Goal: Task Accomplishment & Management: Manage account settings

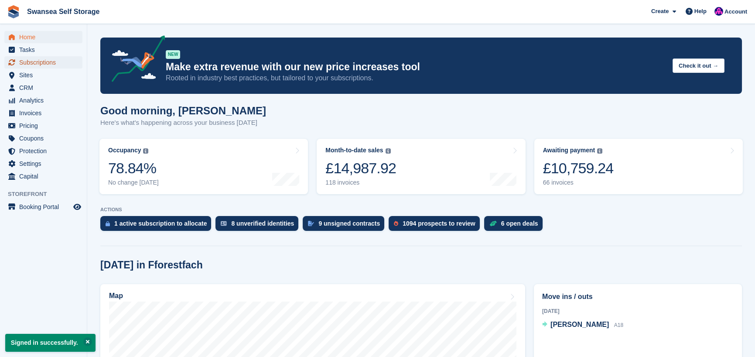
click at [31, 62] on span "Subscriptions" at bounding box center [45, 62] width 52 height 12
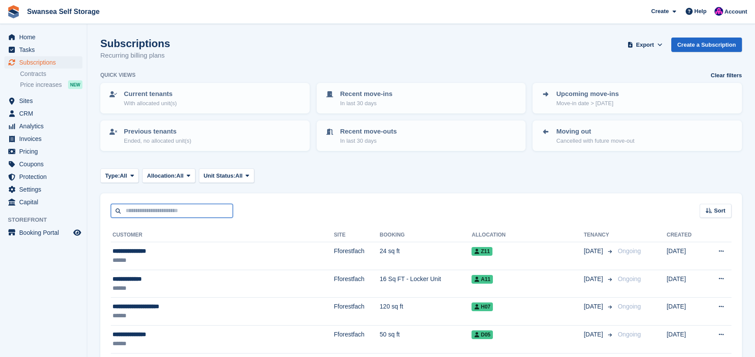
click at [145, 210] on input "text" at bounding box center [172, 211] width 122 height 14
type input "***"
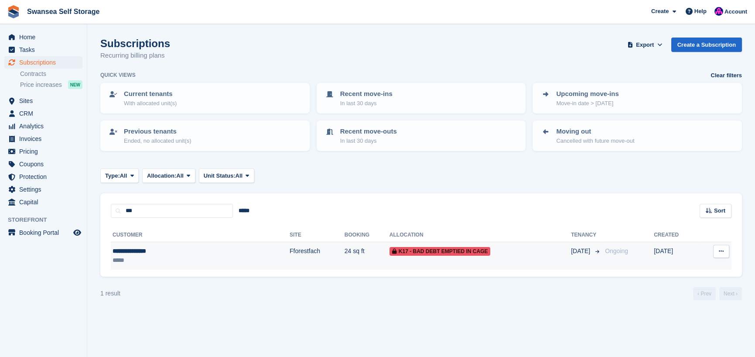
click at [290, 251] on td "Fforestfach" at bounding box center [317, 255] width 55 height 27
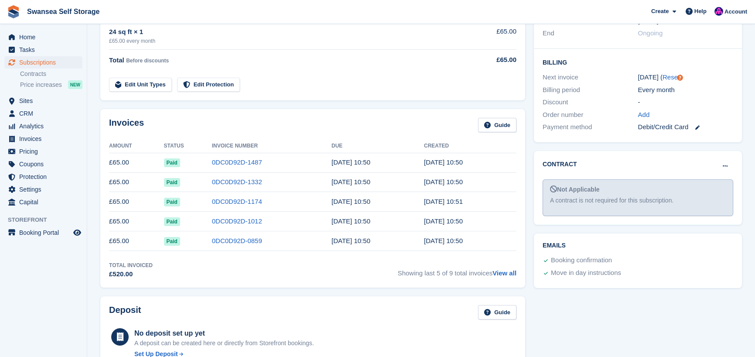
scroll to position [218, 0]
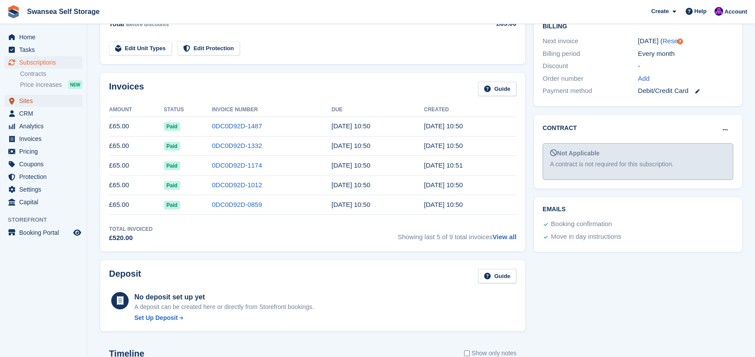
click at [29, 103] on span "Sites" at bounding box center [45, 101] width 52 height 12
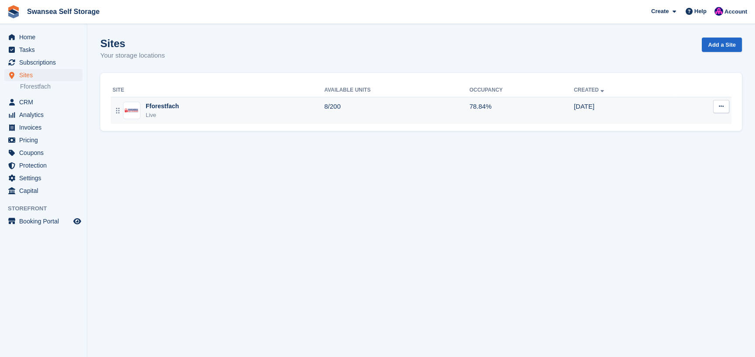
click at [166, 111] on div "Live" at bounding box center [162, 115] width 33 height 9
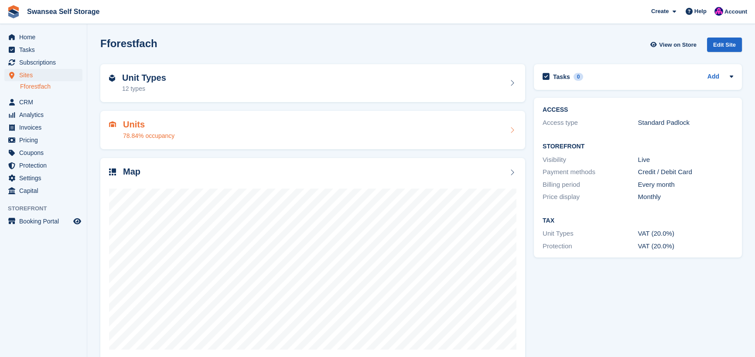
click at [122, 135] on div "Units 78.84% occupancy" at bounding box center [141, 130] width 65 height 21
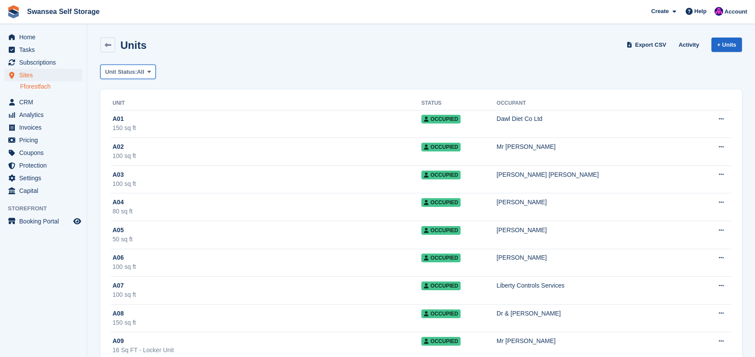
click at [122, 71] on span "Unit Status:" at bounding box center [121, 72] width 32 height 9
click at [146, 112] on link "Available" at bounding box center [142, 108] width 76 height 16
